Goal: Task Accomplishment & Management: Use online tool/utility

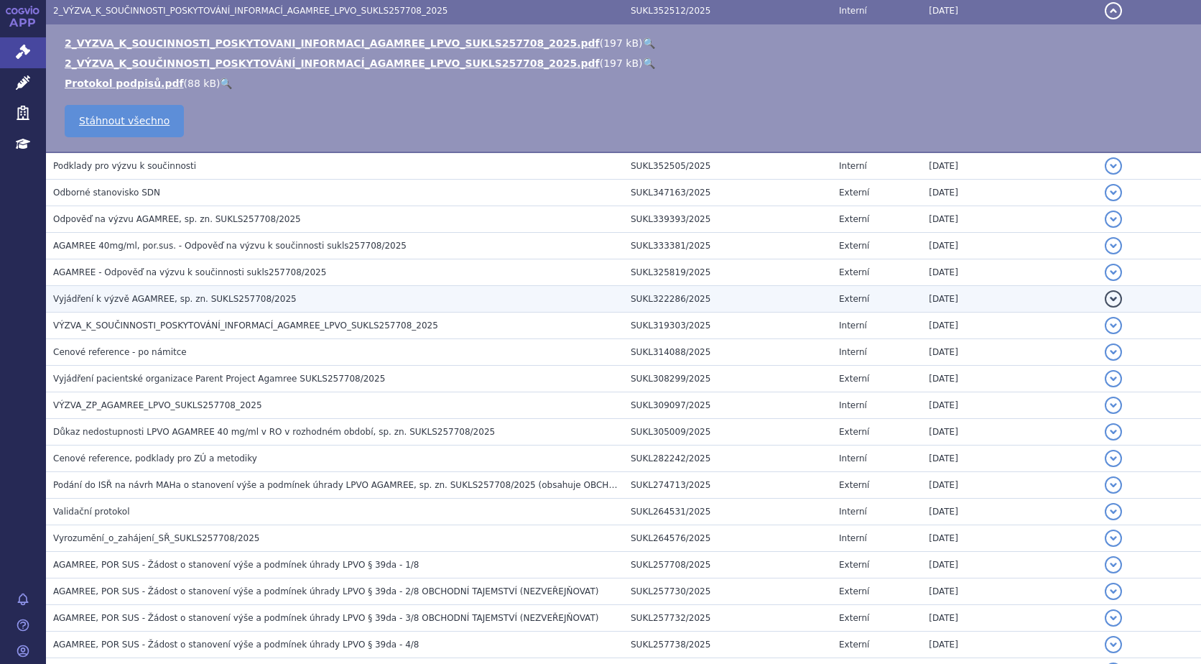
scroll to position [407, 0]
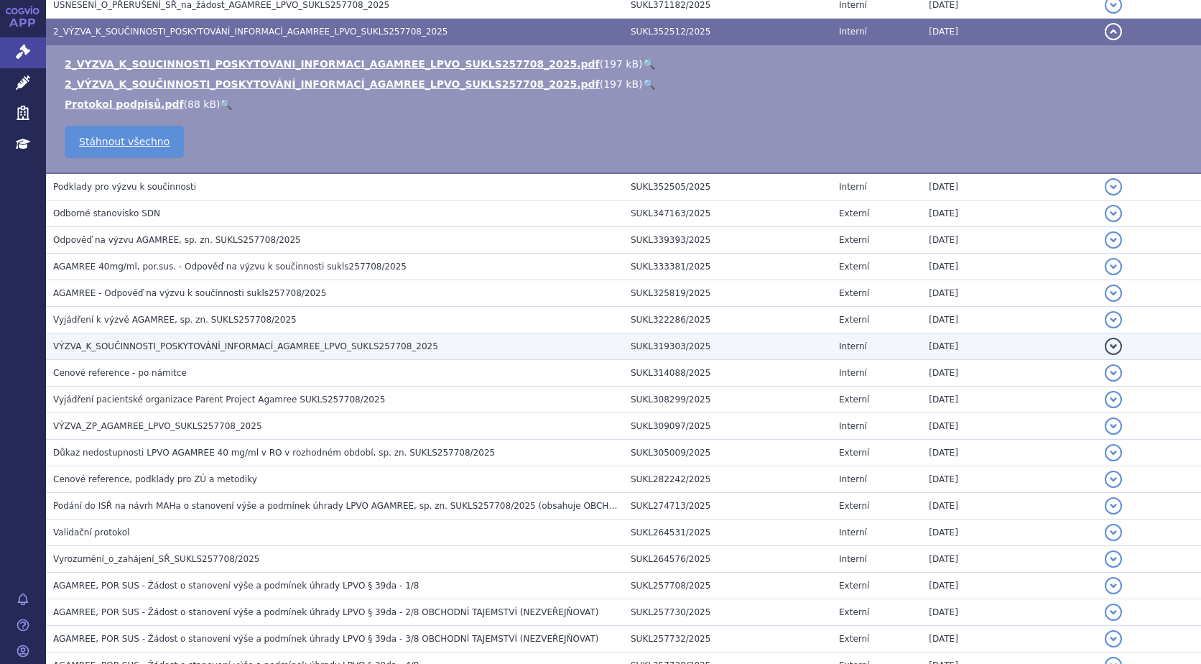
click at [297, 343] on span "VÝZVA_K_SOUČINNOSTI_POSKYTOVÁNÍ_INFORMACÍ_AGAMREE_LPVO_SUKLS257708_2025" at bounding box center [245, 346] width 385 height 10
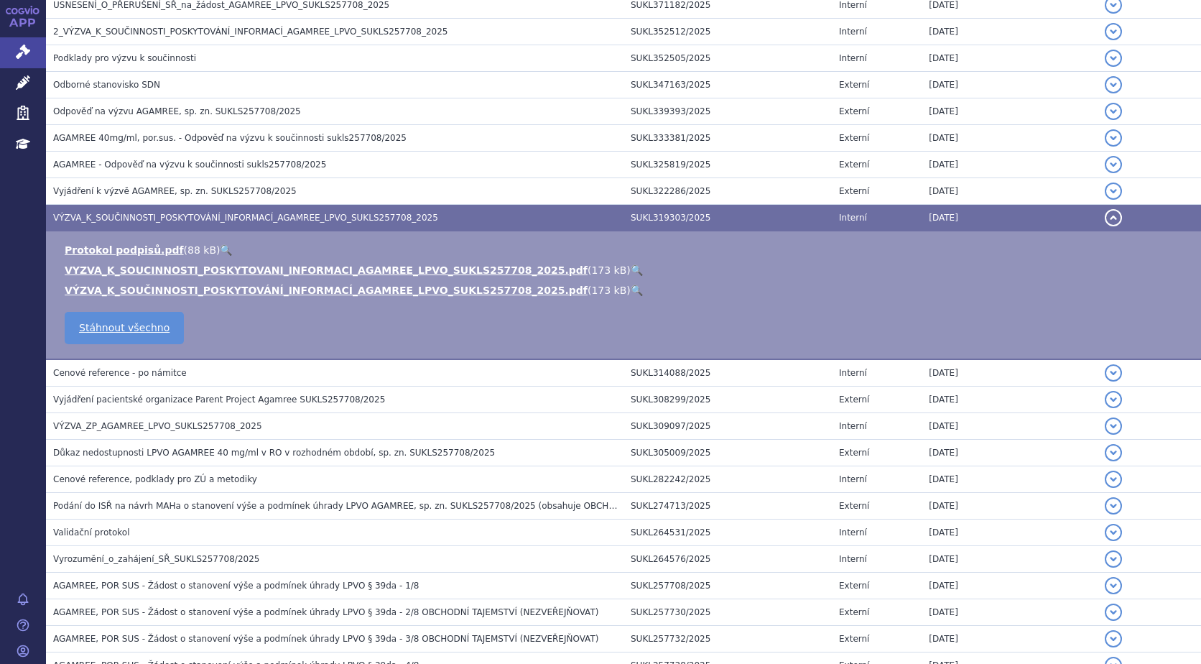
click at [631, 269] on link "🔍" at bounding box center [637, 269] width 12 height 11
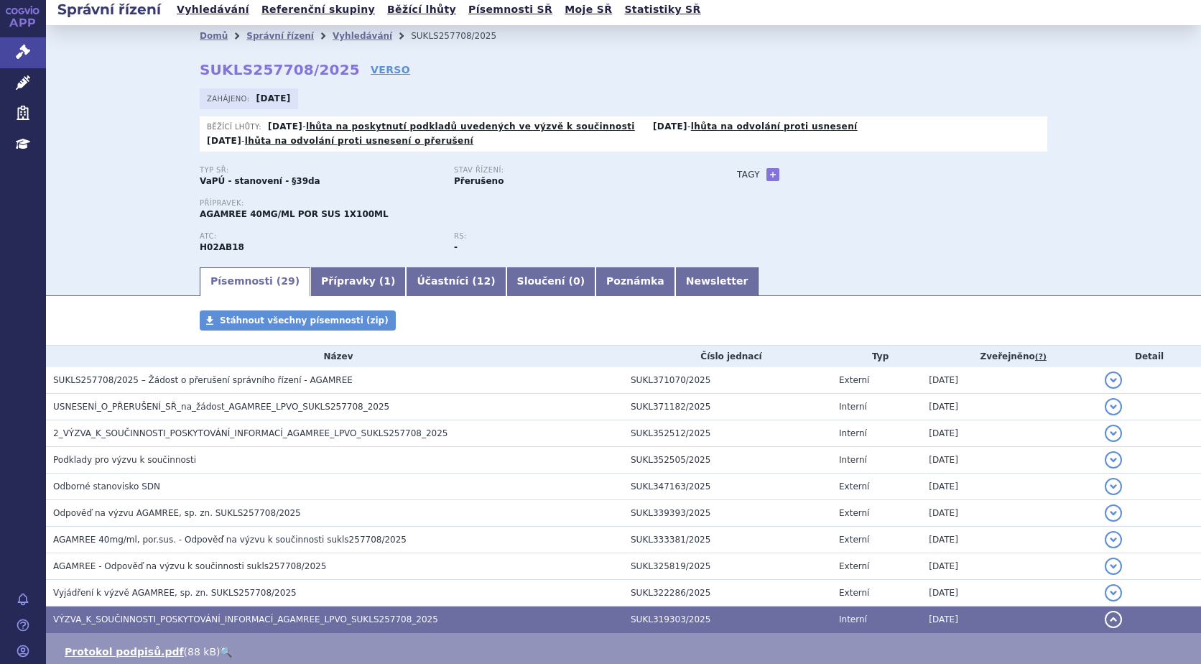
scroll to position [0, 0]
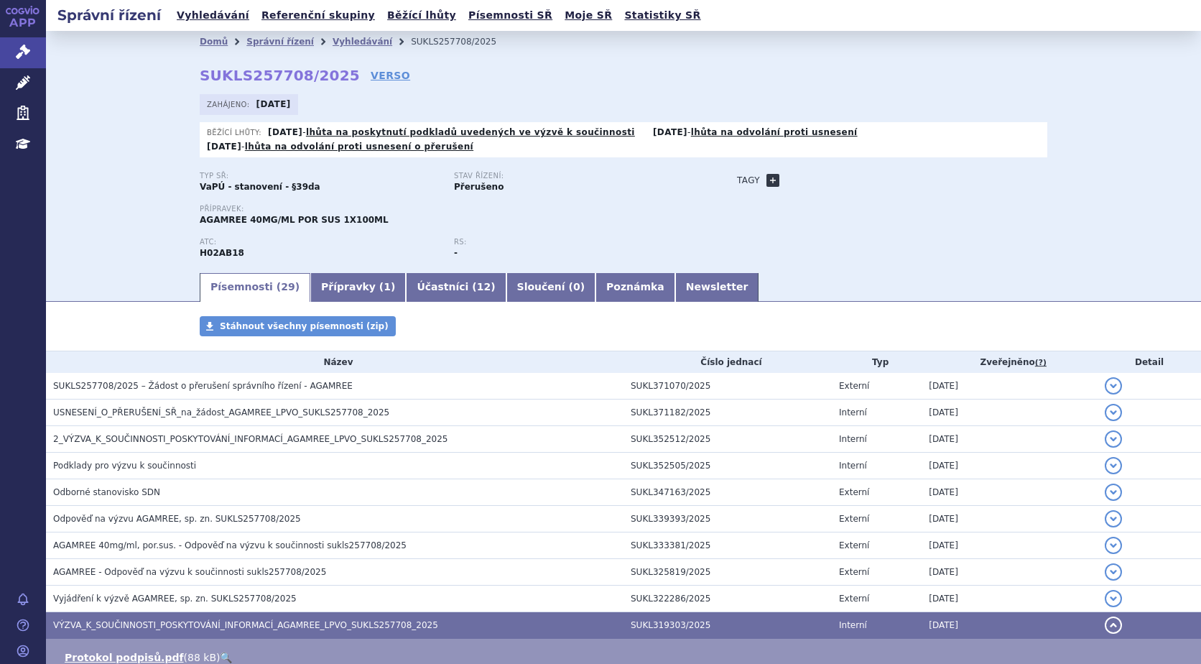
click at [767, 175] on link "+" at bounding box center [773, 180] width 13 height 13
click at [808, 178] on span at bounding box center [837, 180] width 103 height 19
type input "Duchennova svalová dystrofie"
click at [935, 244] on div "Typ SŘ: VaPÚ - stanovení - §39da Stav řízení: Přerušeno Přípravek: AGAMREE 40MG…" at bounding box center [624, 222] width 848 height 100
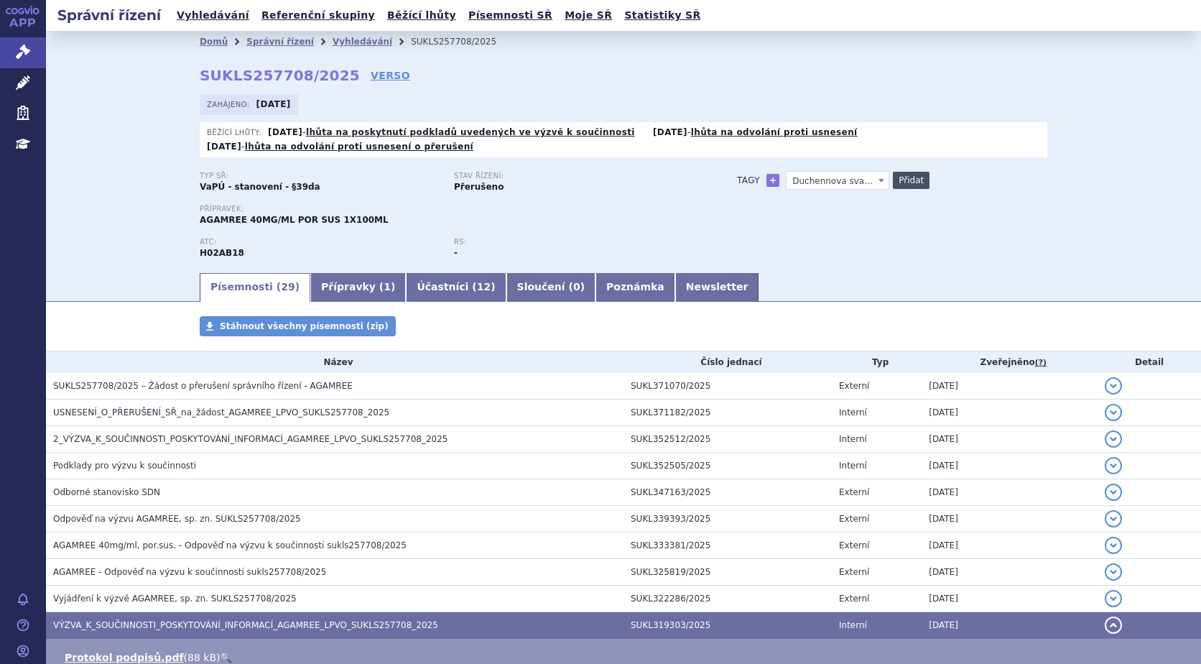
click at [895, 175] on button "Přidat" at bounding box center [911, 180] width 37 height 17
select select
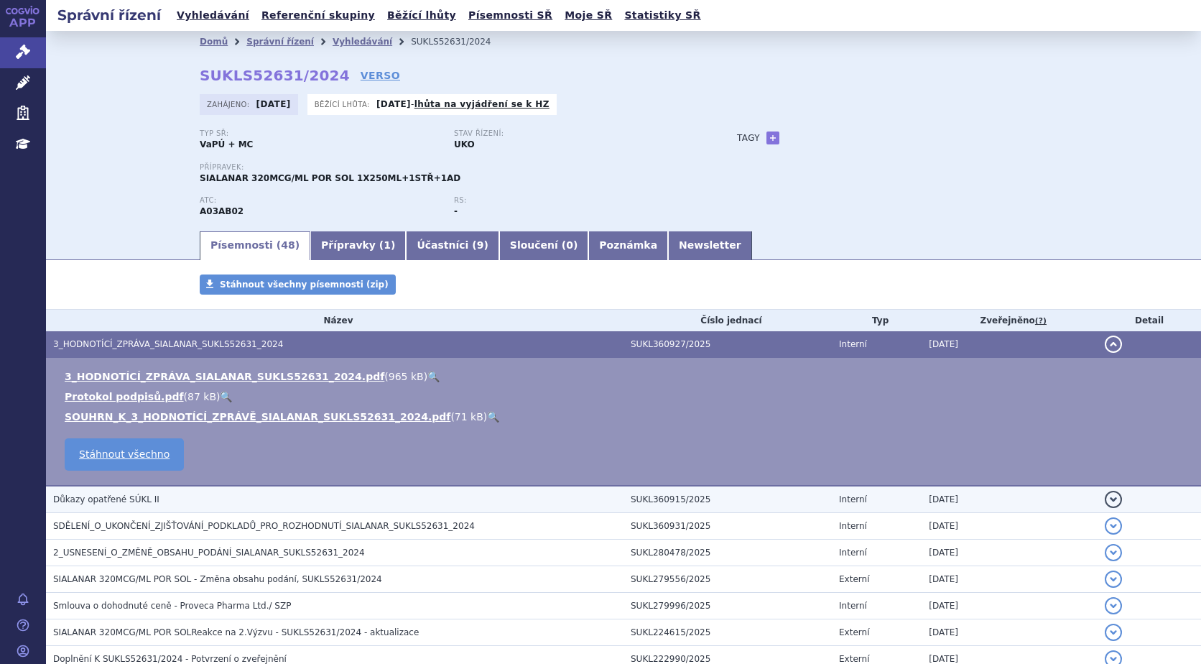
scroll to position [72, 0]
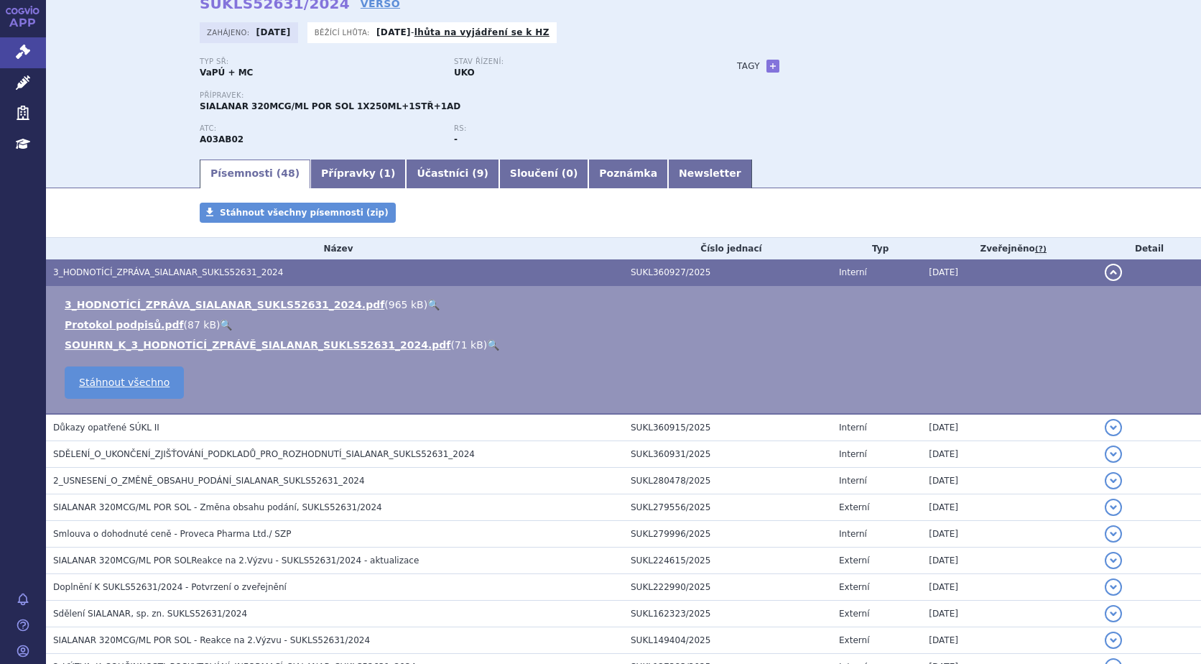
click at [428, 304] on link "🔍" at bounding box center [434, 304] width 12 height 11
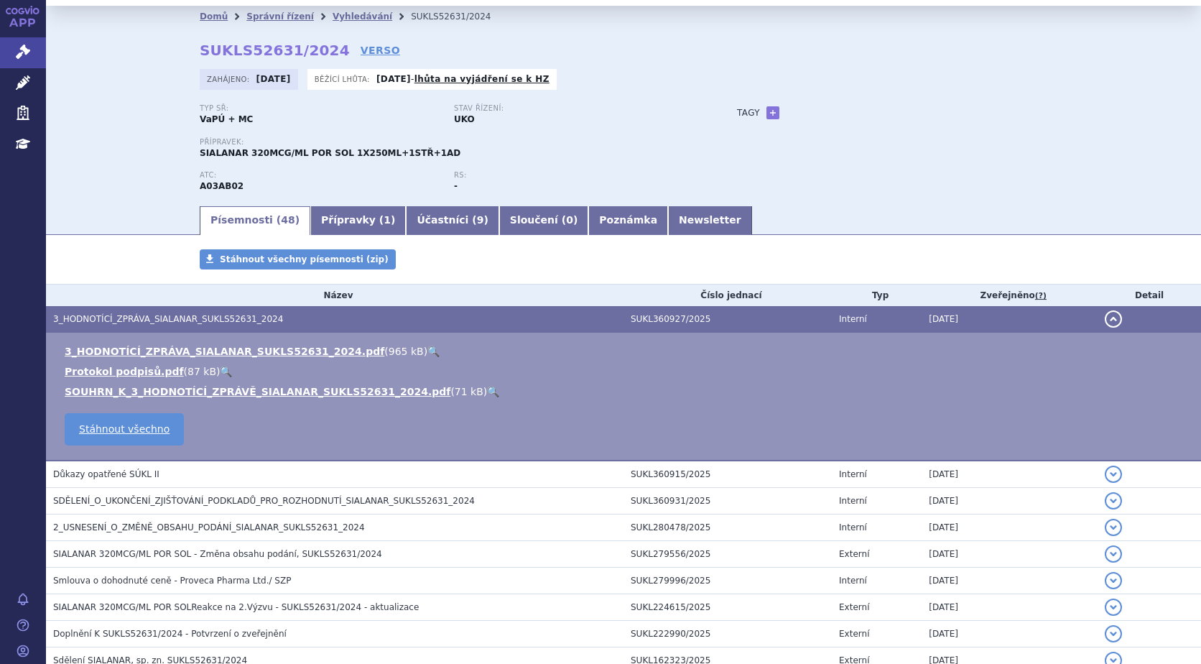
scroll to position [0, 0]
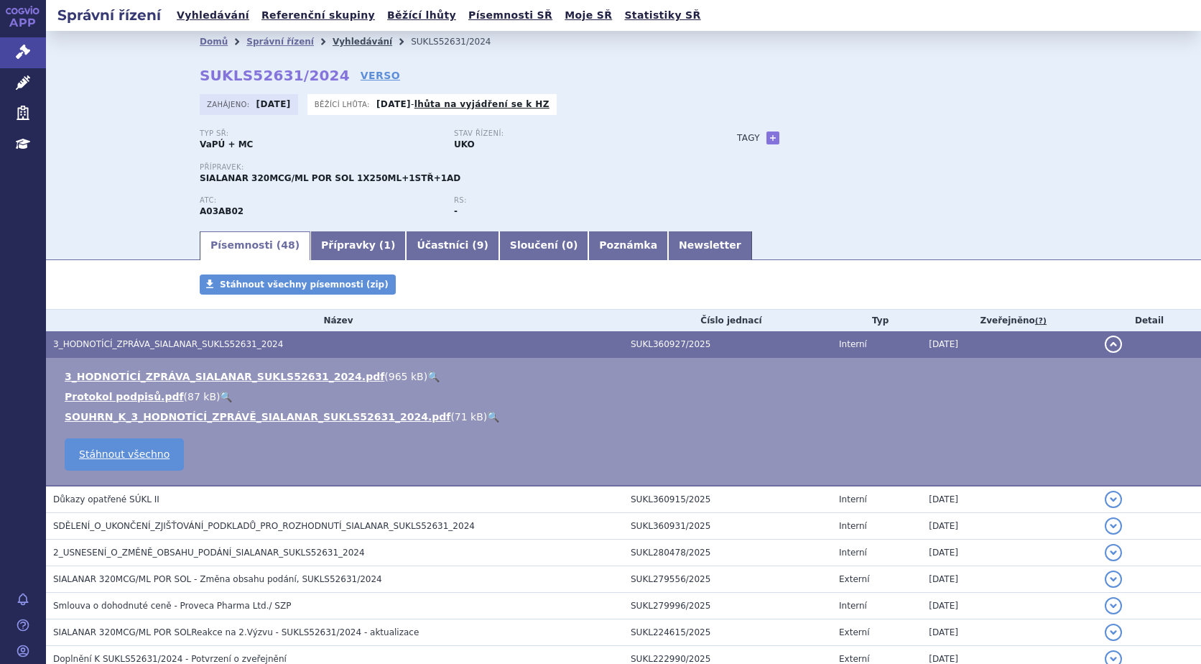
click at [344, 37] on link "Vyhledávání" at bounding box center [363, 42] width 60 height 10
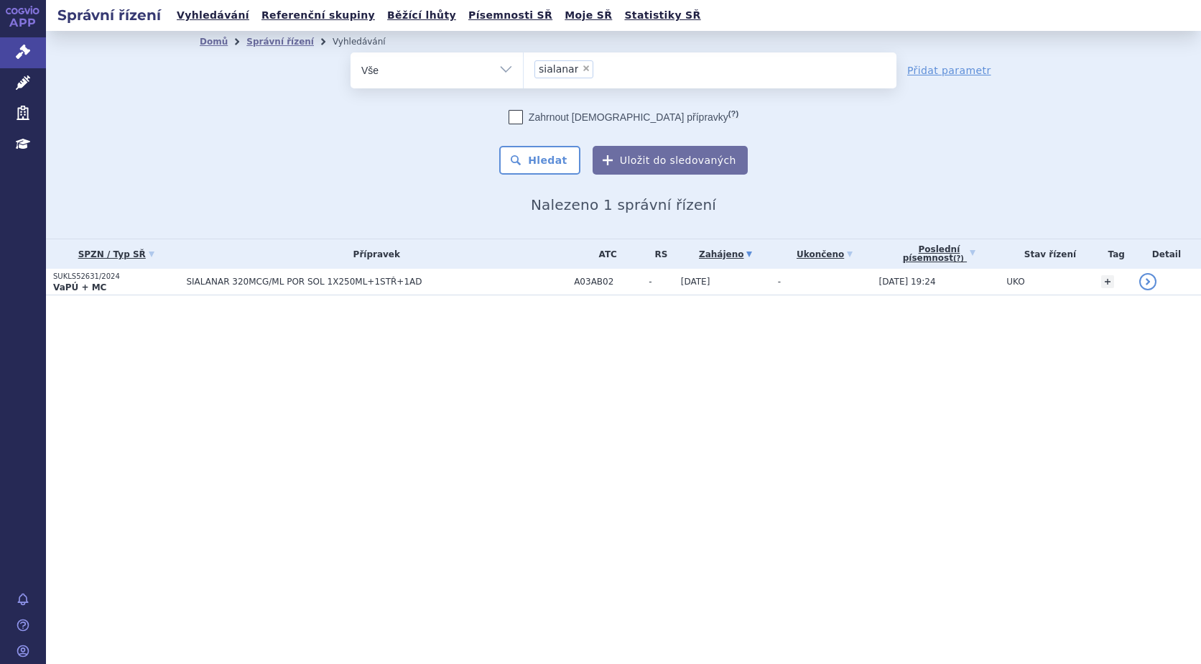
click at [582, 70] on span "×" at bounding box center [586, 68] width 9 height 9
click at [524, 70] on select "sialanar" at bounding box center [523, 70] width 1 height 36
select select
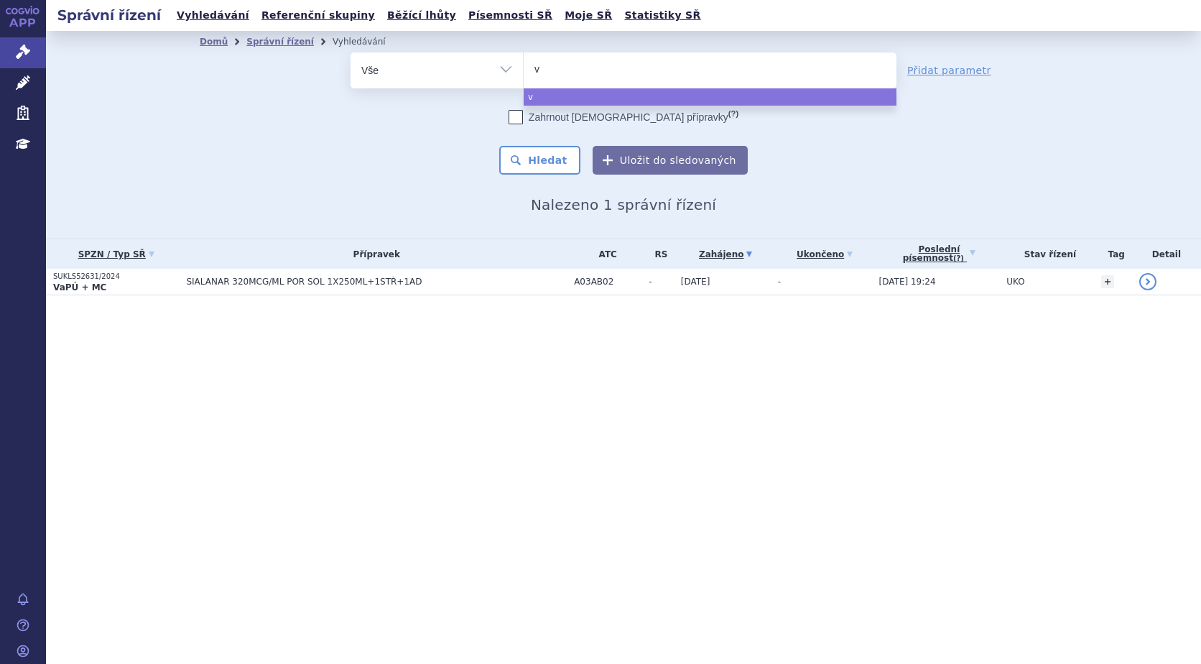
type input "vy"
type input "vyd"
type input "vydur"
type input "vydura"
select select "vydura"
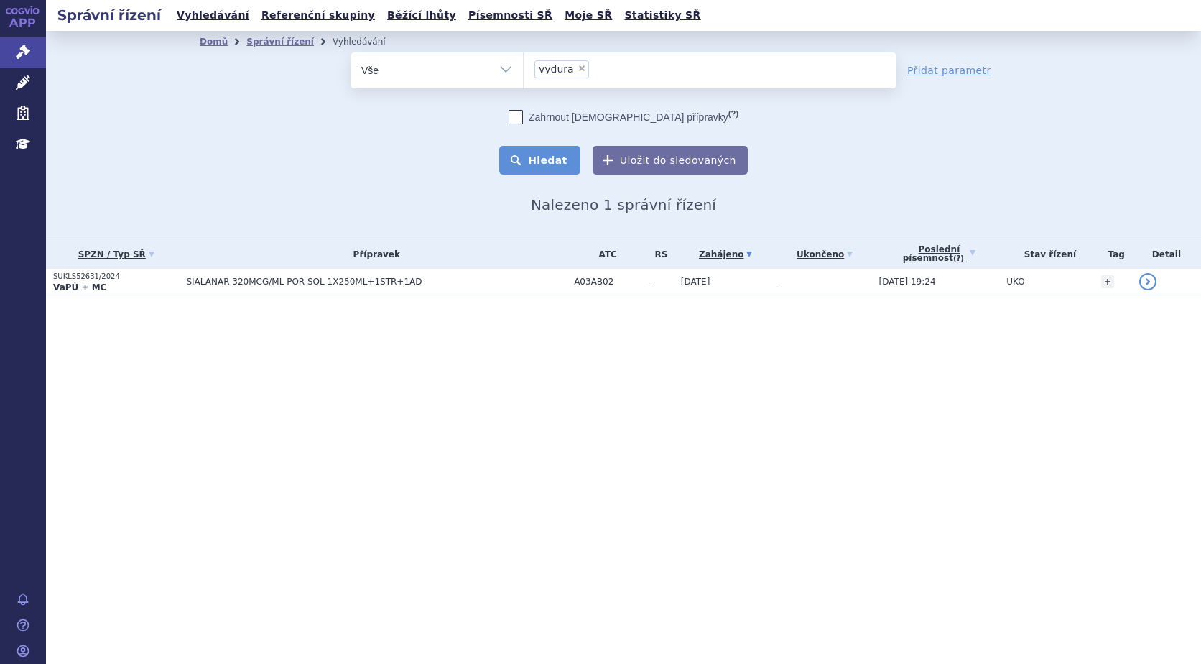
click at [533, 158] on button "Hledat" at bounding box center [539, 160] width 81 height 29
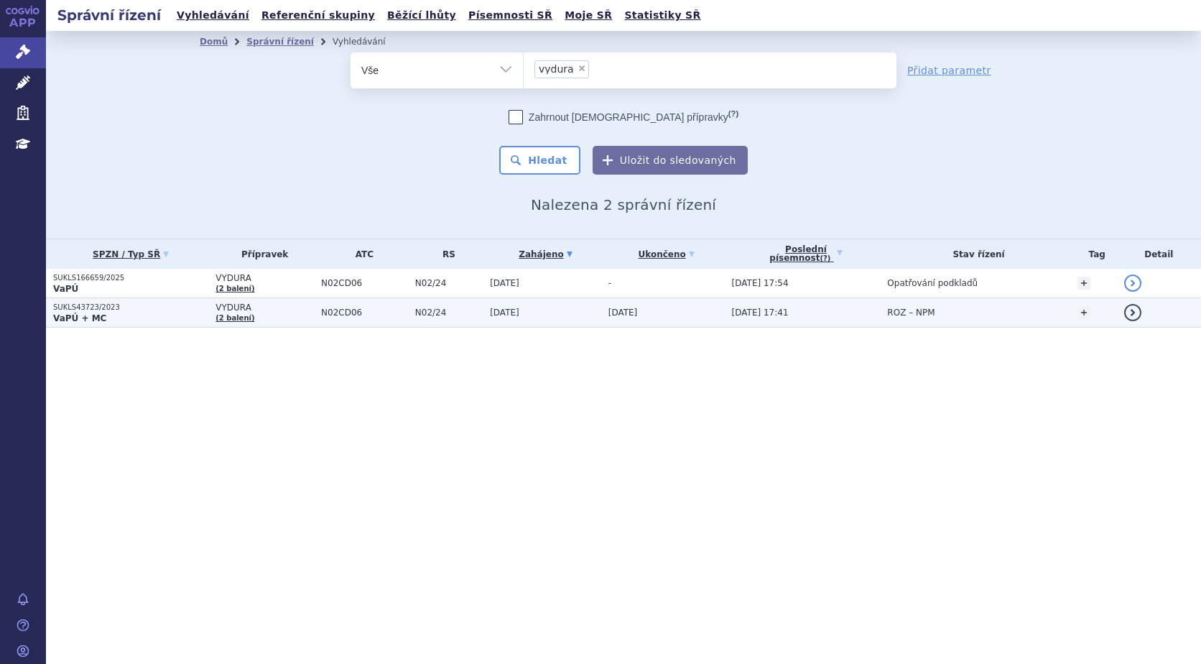
click at [73, 317] on strong "VaPÚ + MC" at bounding box center [79, 318] width 53 height 10
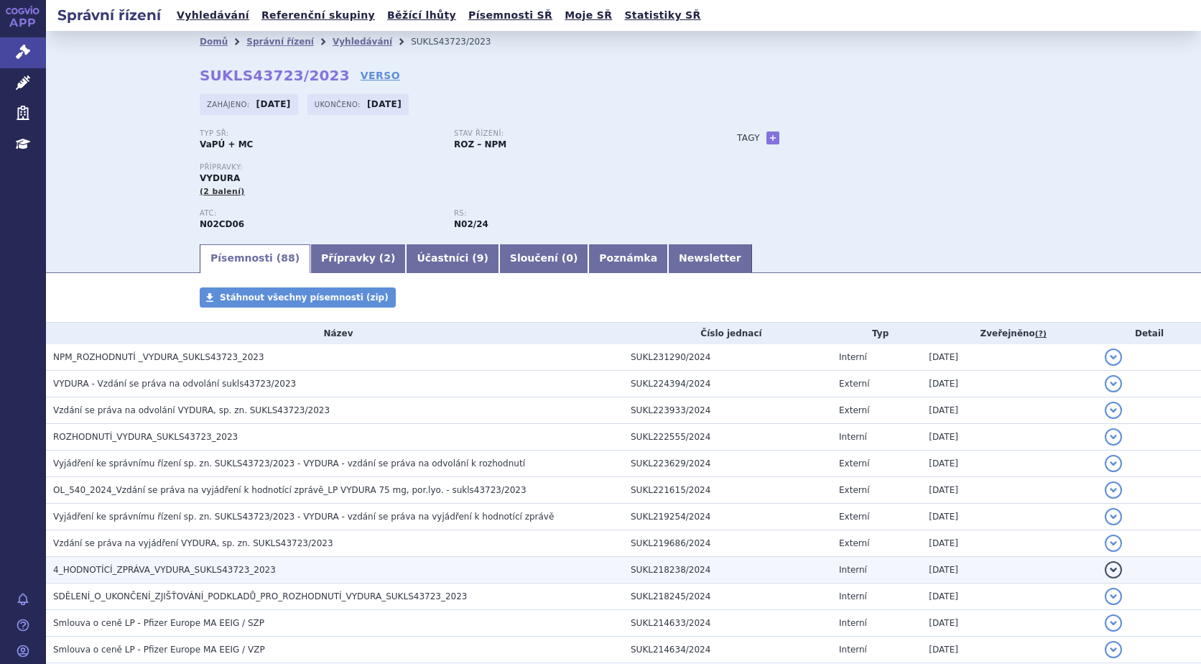
click at [213, 571] on span "4_HODNOTÍCÍ_ZPRÁVA_VYDURA_SUKLS43723_2023" at bounding box center [164, 570] width 223 height 10
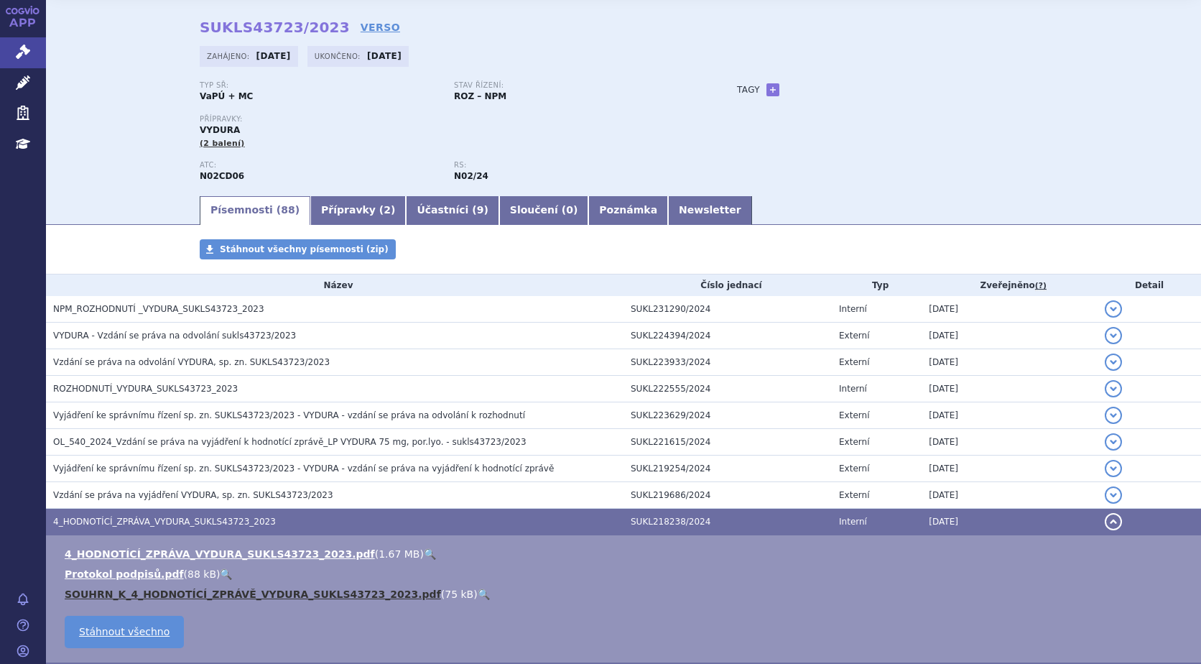
scroll to position [72, 0]
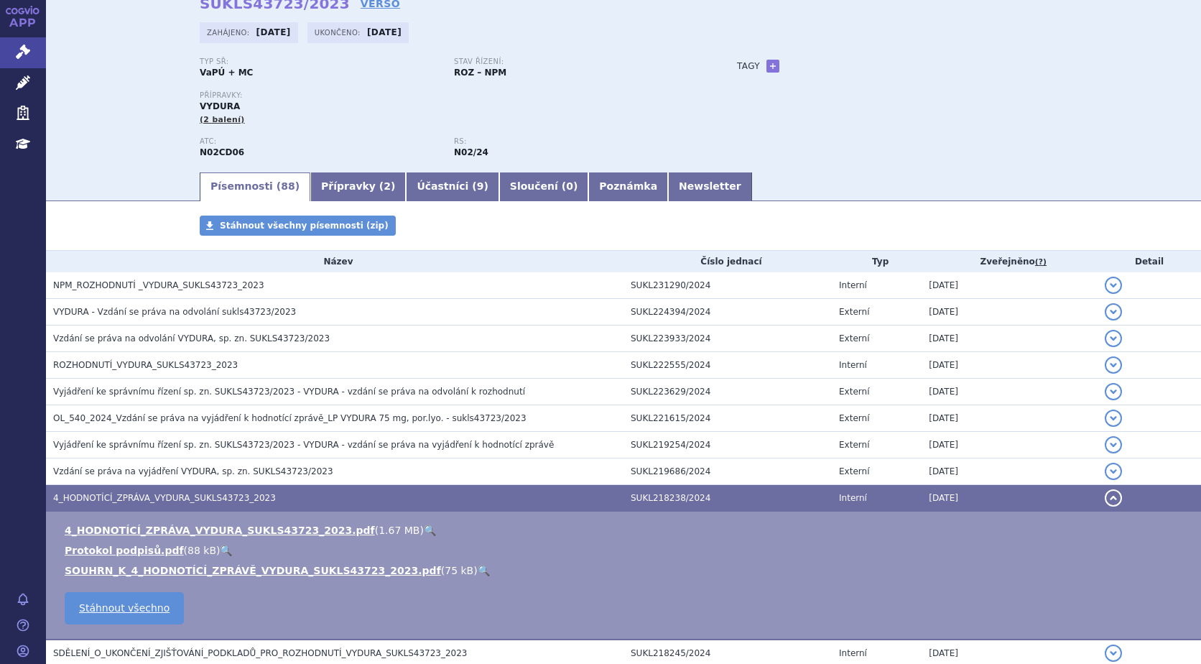
click at [424, 529] on link "🔍" at bounding box center [430, 530] width 12 height 11
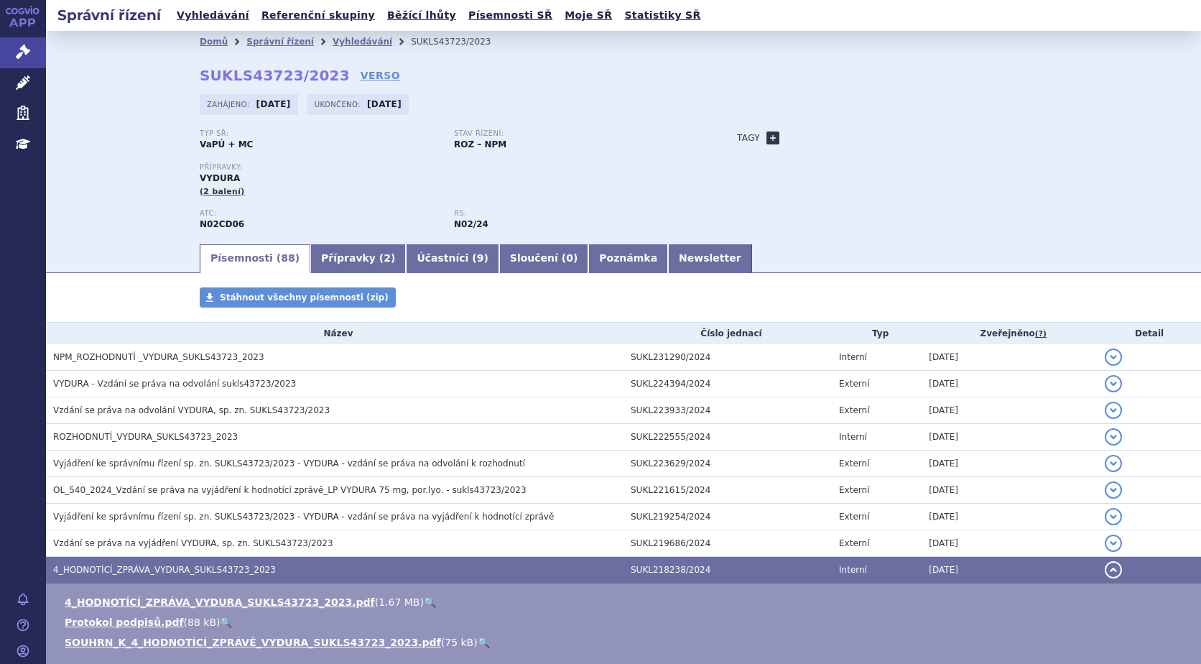
click at [767, 139] on link "+" at bounding box center [773, 137] width 13 height 13
click at [809, 137] on span at bounding box center [837, 138] width 103 height 19
type input "gaucherova"
select select "gaucherova"
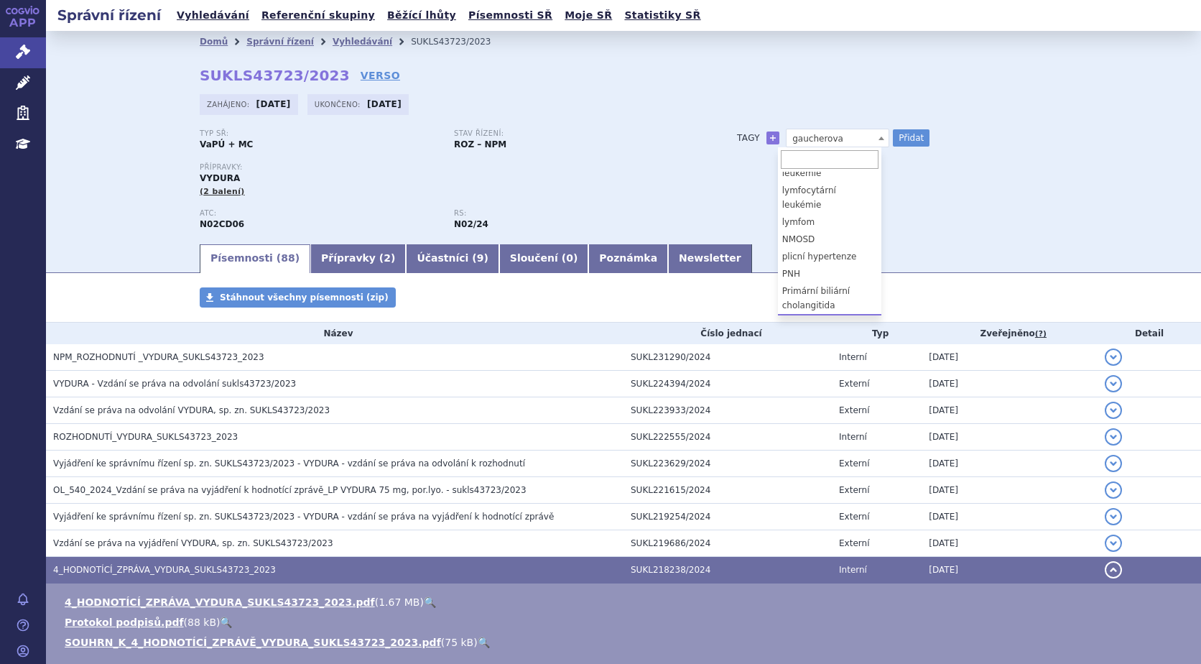
scroll to position [382, 0]
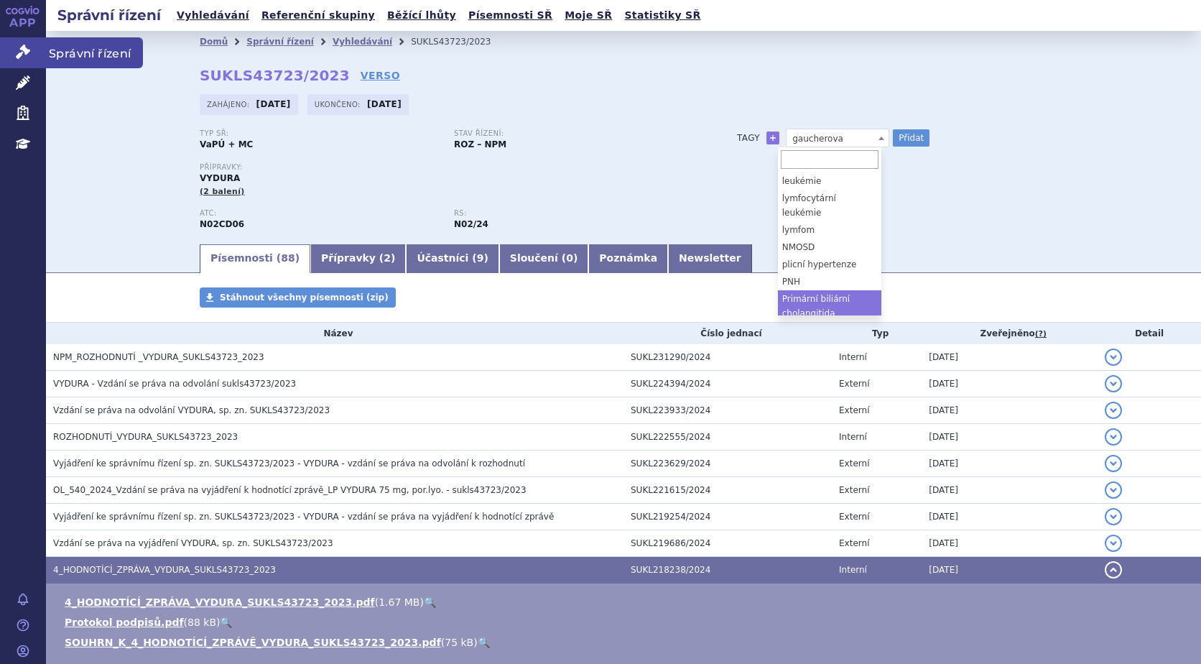
click at [15, 44] on link "Správní řízení" at bounding box center [23, 52] width 46 height 30
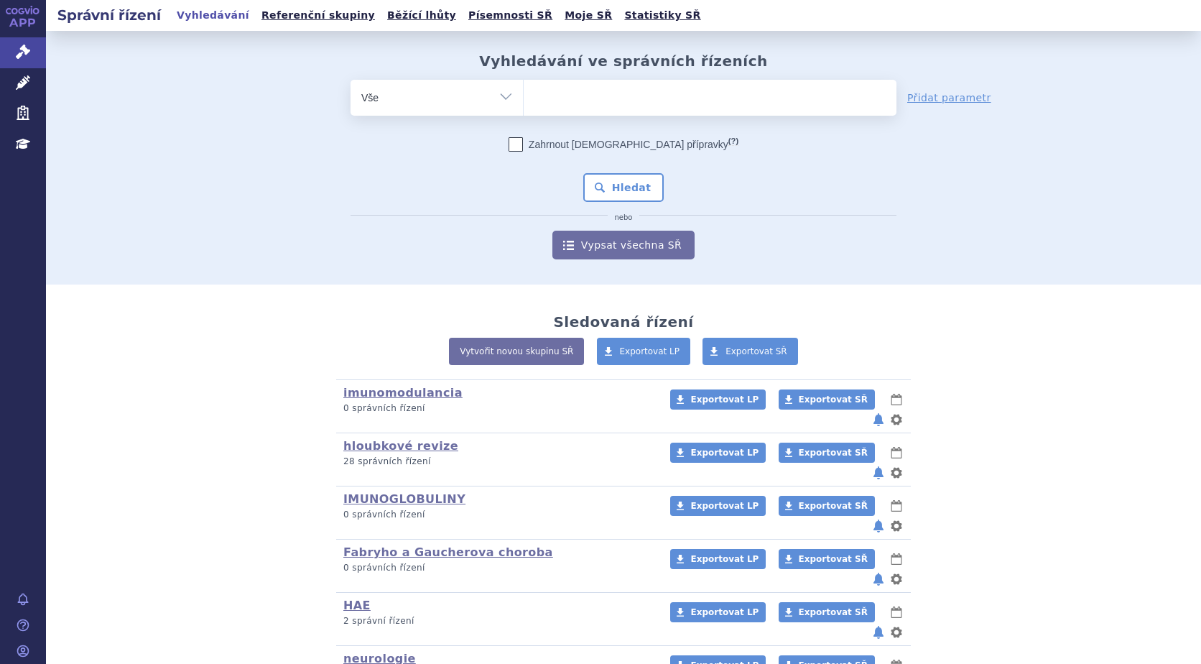
scroll to position [128, 0]
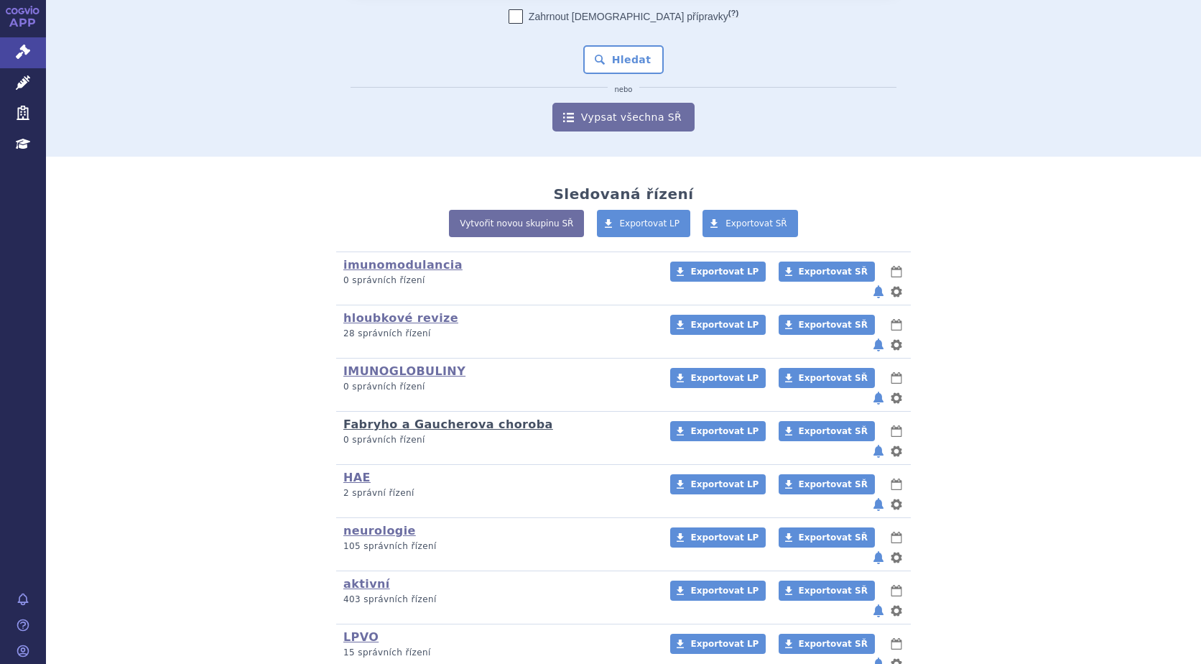
click at [410, 417] on link "Fabryho a Gaucherova choroba" at bounding box center [448, 424] width 210 height 14
